Goal: Information Seeking & Learning: Learn about a topic

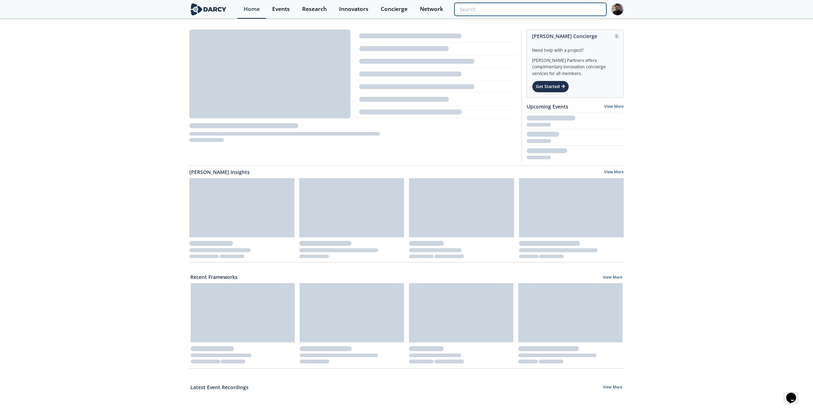
click at [552, 14] on input "search" at bounding box center [530, 9] width 152 height 13
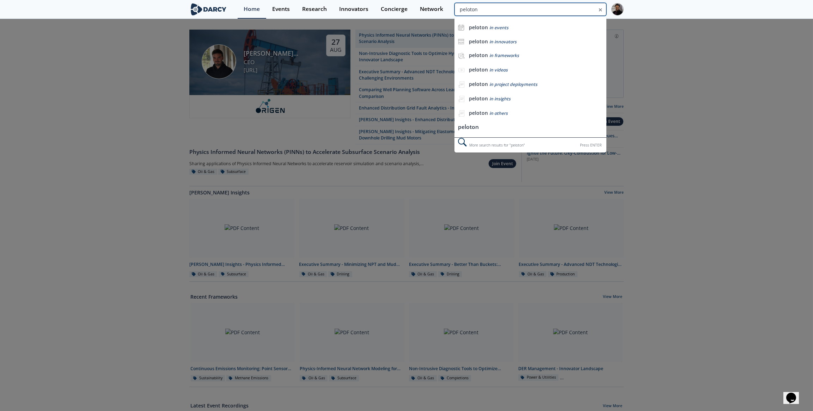
type input "peloton"
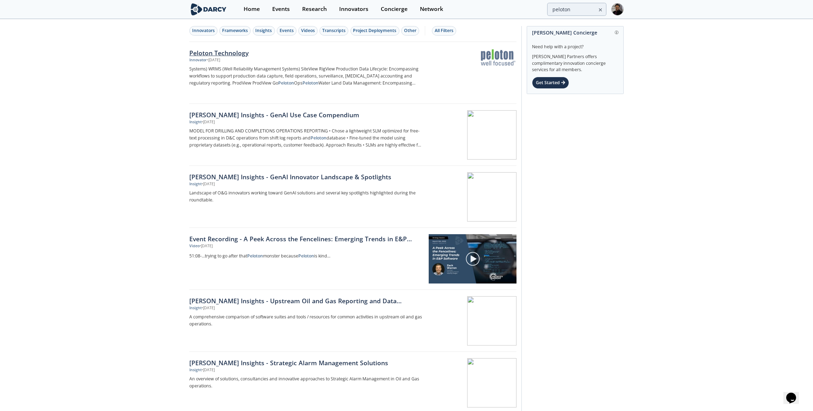
click at [225, 64] on div "Peloton Technology Innovator • Aug 21, 2024 Systems) WRMS (Well Reliability Man…" at bounding box center [308, 72] width 238 height 49
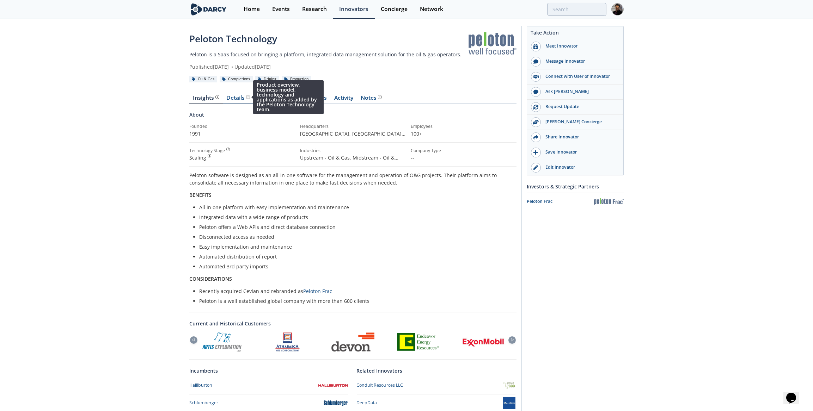
click at [246, 98] on img at bounding box center [248, 97] width 4 height 4
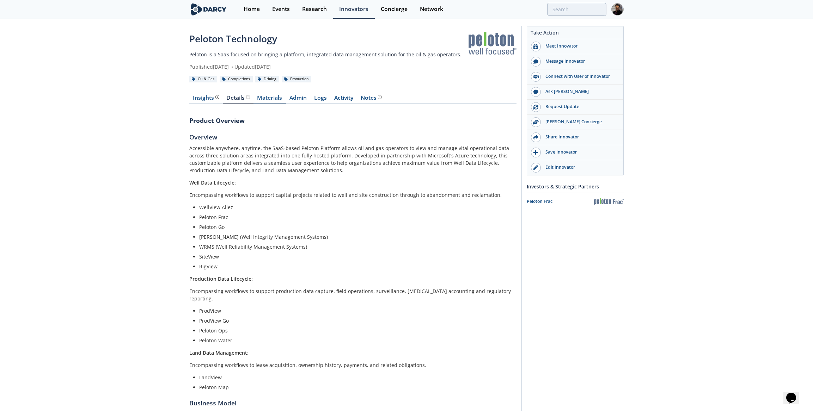
click at [272, 98] on link "Materials" at bounding box center [269, 99] width 32 height 8
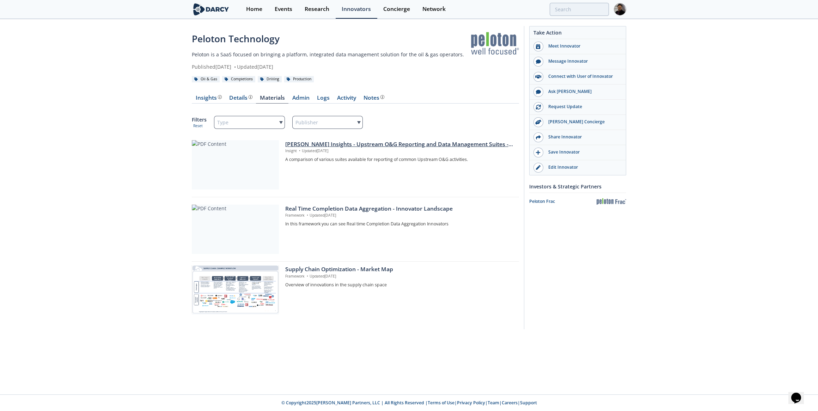
click at [216, 177] on div at bounding box center [235, 164] width 87 height 49
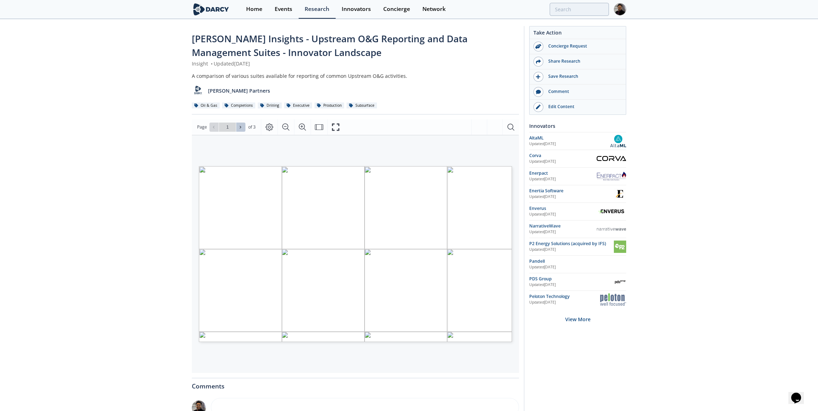
click at [240, 127] on icon at bounding box center [240, 127] width 1 height 2
type input "3"
click at [240, 127] on div "Go to Page 3" at bounding box center [227, 127] width 36 height 9
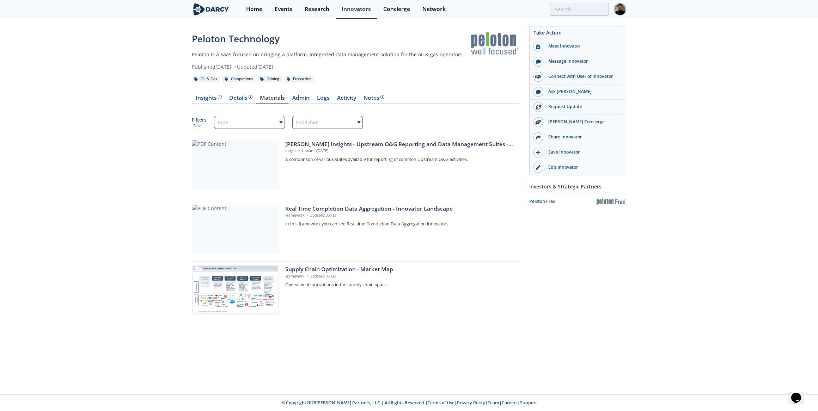
click at [241, 224] on div at bounding box center [235, 229] width 87 height 49
click at [295, 143] on div "Darcy Insights - Upstream O&G Reporting and Data Management Suites - Innovator …" at bounding box center [399, 144] width 229 height 8
click at [258, 7] on div "Home" at bounding box center [254, 9] width 16 height 6
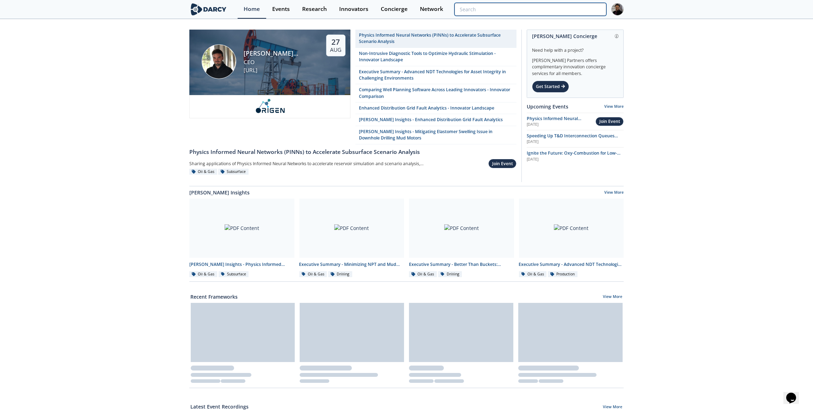
click at [593, 12] on input "search" at bounding box center [530, 9] width 152 height 13
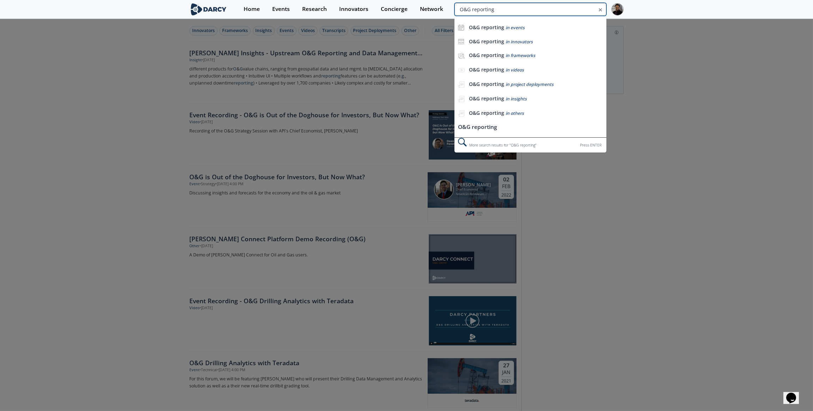
click at [586, 11] on input "O&G reporting" at bounding box center [530, 9] width 152 height 13
type input "O&G reporting AFE"
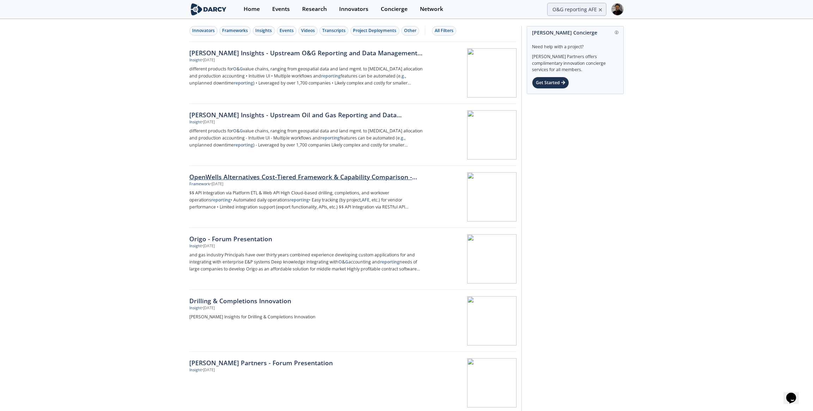
click at [291, 178] on div "OpenWells Alternatives Cost-Tiered Framework & Capability Comparison - Innovato…" at bounding box center [305, 176] width 233 height 9
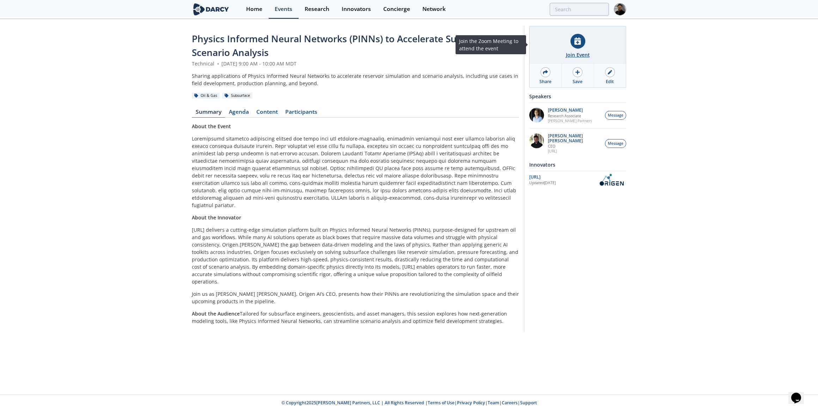
click at [572, 53] on div "Join Event" at bounding box center [578, 54] width 24 height 7
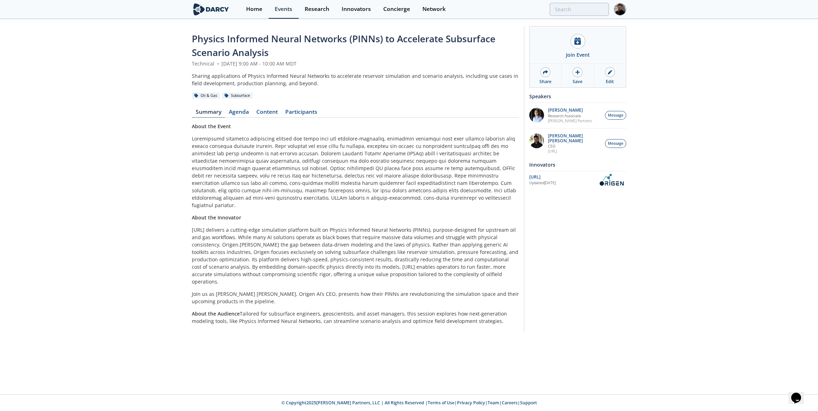
click at [683, 208] on div "Physics Informed Neural Networks (PINNs) to Accelerate Subsurface Scenario Anal…" at bounding box center [409, 181] width 818 height 322
click at [609, 81] on div "Edit" at bounding box center [609, 82] width 8 height 6
click at [270, 111] on link "Content" at bounding box center [266, 113] width 29 height 8
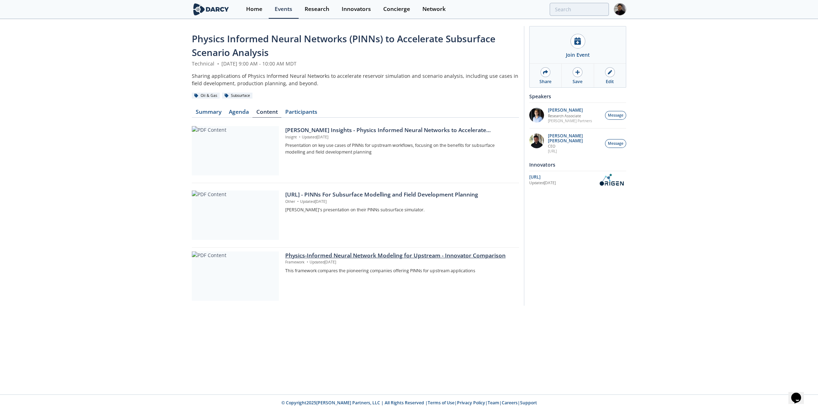
click at [243, 259] on div at bounding box center [235, 276] width 87 height 49
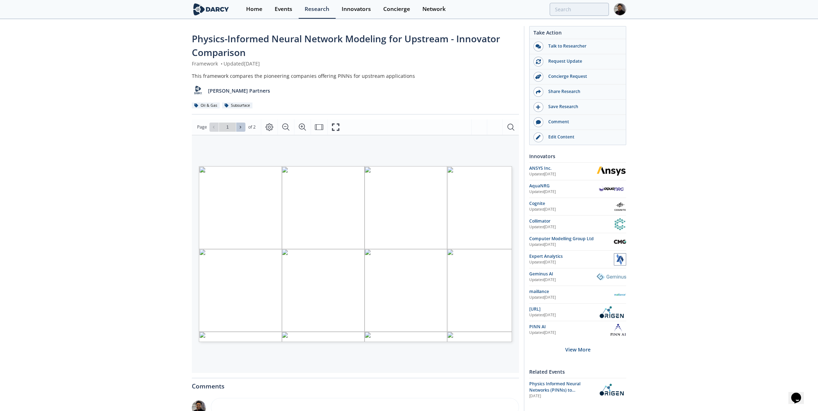
click at [238, 125] on icon at bounding box center [240, 127] width 4 height 4
click at [215, 127] on icon at bounding box center [213, 127] width 4 height 4
type input "1"
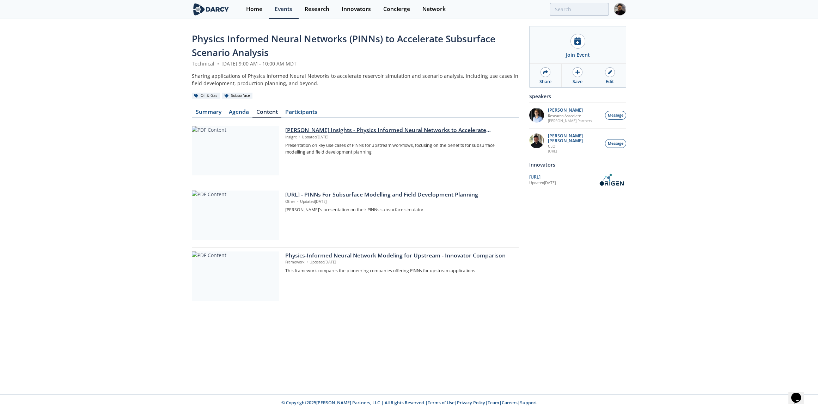
click at [247, 166] on div at bounding box center [235, 150] width 87 height 49
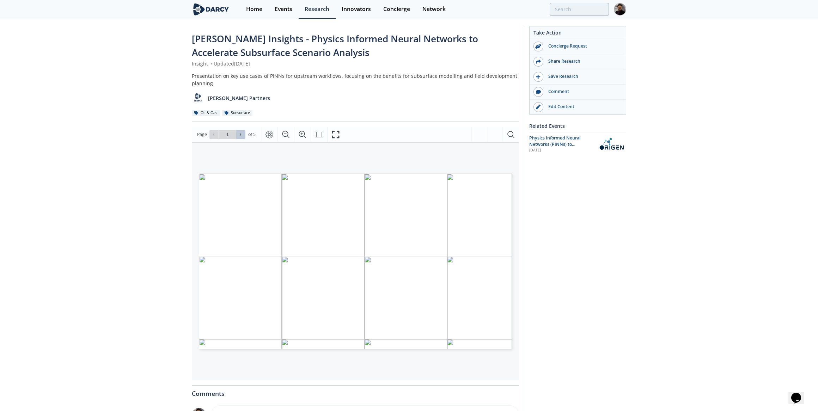
click at [241, 138] on button at bounding box center [240, 134] width 9 height 9
type input "2"
click at [242, 136] on span at bounding box center [240, 134] width 5 height 5
type input "3"
click at [213, 134] on icon at bounding box center [213, 134] width 1 height 2
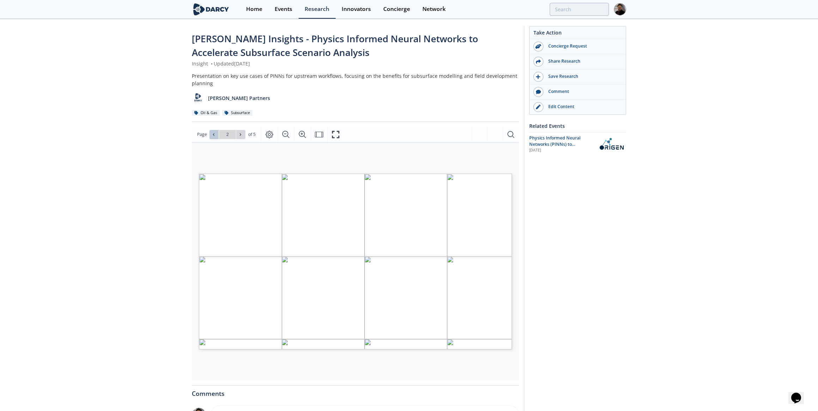
click at [213, 134] on icon at bounding box center [213, 134] width 1 height 2
click at [246, 134] on span "Go to Page 1" at bounding box center [227, 134] width 41 height 9
click at [240, 133] on icon at bounding box center [240, 135] width 4 height 4
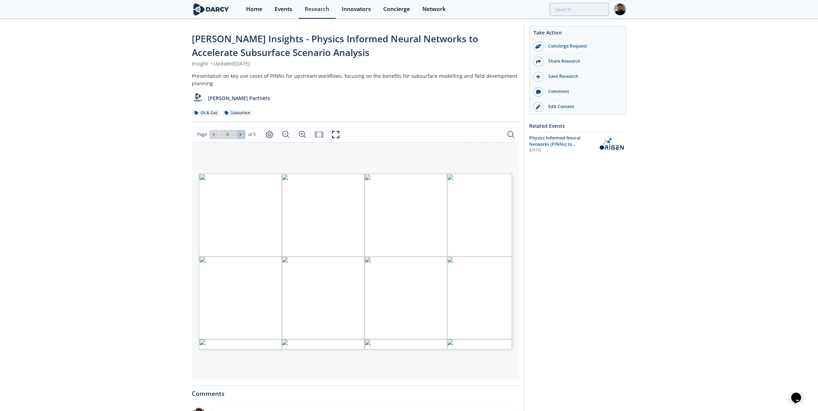
click at [240, 133] on icon at bounding box center [240, 135] width 4 height 4
type input "5"
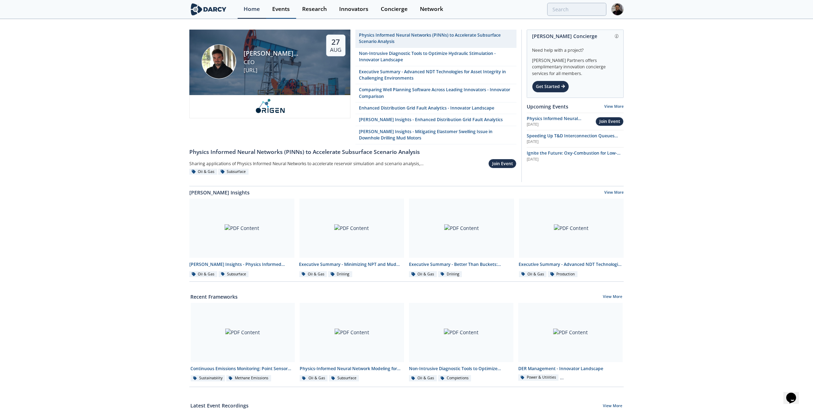
click at [289, 11] on div "Events" at bounding box center [281, 9] width 18 height 6
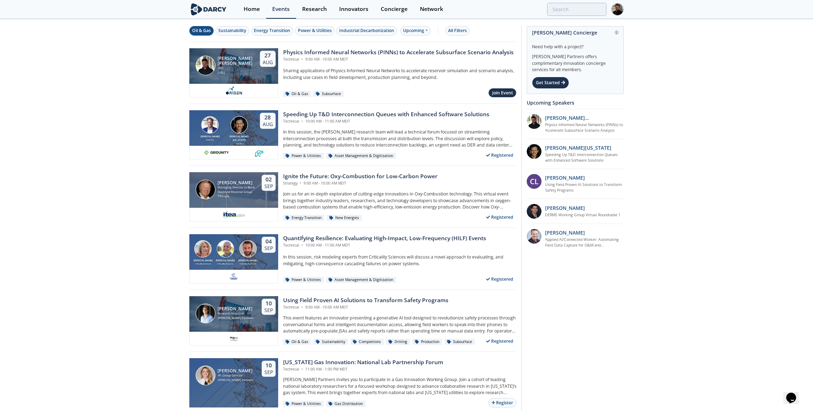
click at [199, 32] on div "Oil & Gas" at bounding box center [201, 30] width 19 height 6
